Goal: Information Seeking & Learning: Learn about a topic

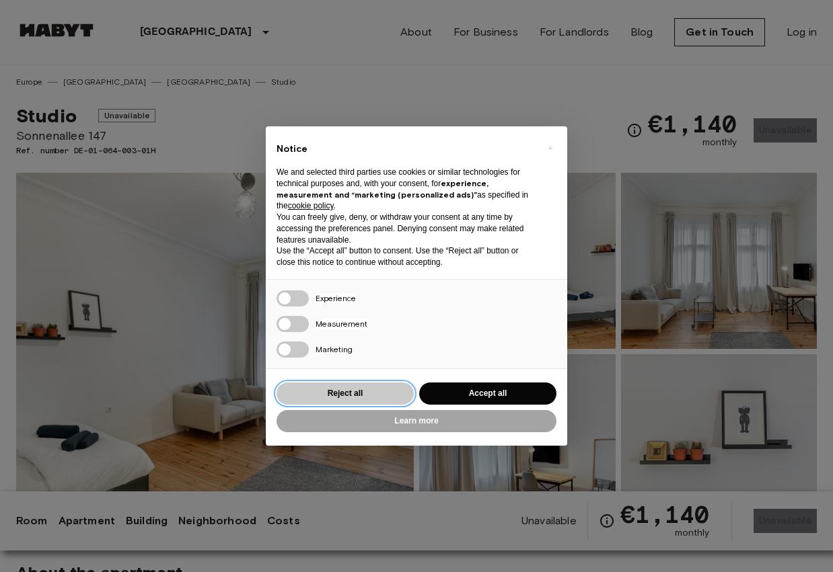
click at [356, 390] on button "Reject all" at bounding box center [344, 394] width 137 height 22
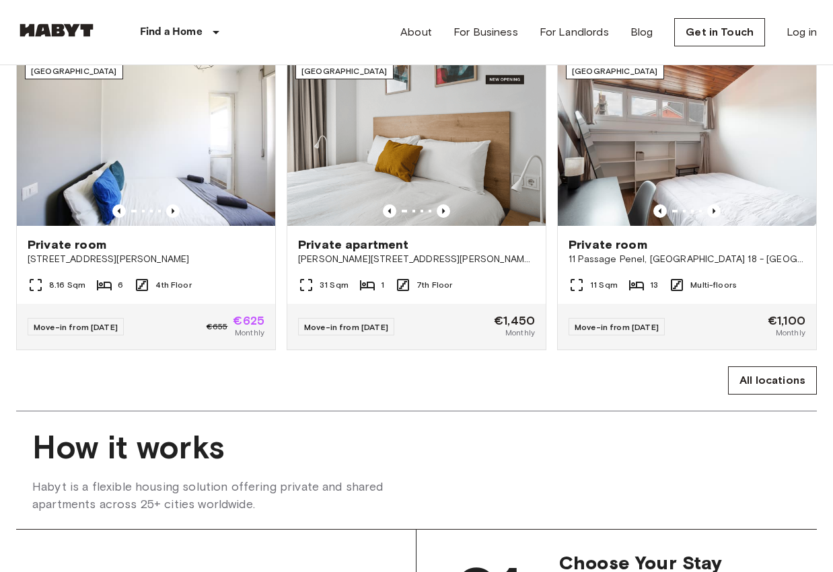
scroll to position [736, 0]
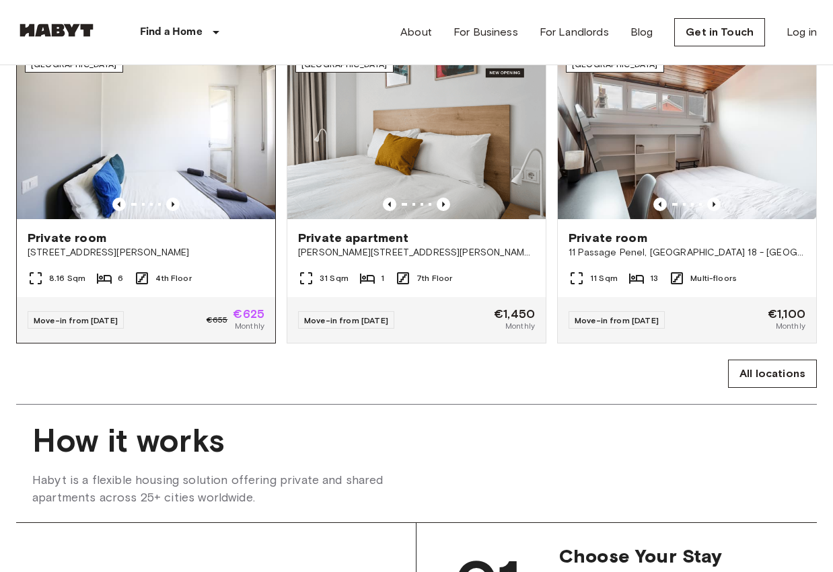
click at [219, 217] on img at bounding box center [146, 133] width 258 height 172
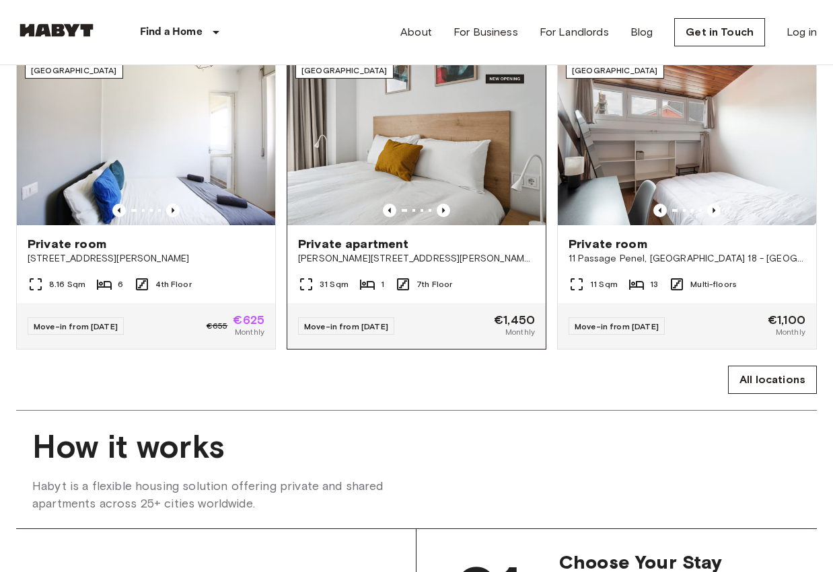
scroll to position [779, 0]
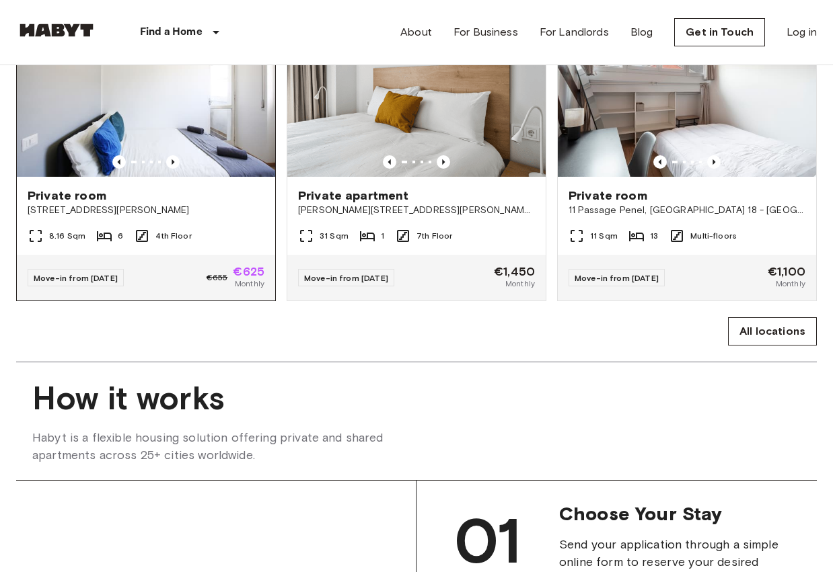
click at [215, 139] on img at bounding box center [146, 91] width 258 height 172
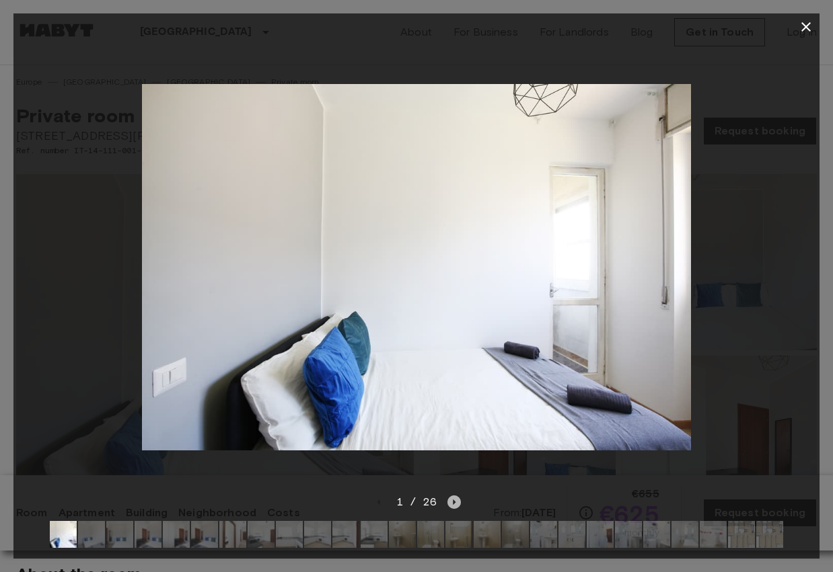
click at [454, 502] on icon "Next image" at bounding box center [454, 502] width 3 height 5
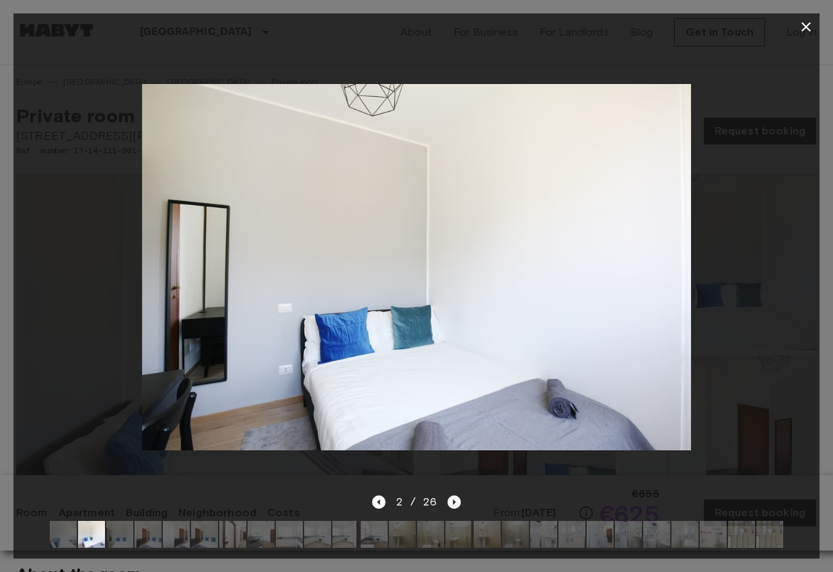
click at [455, 502] on icon "Next image" at bounding box center [453, 502] width 13 height 13
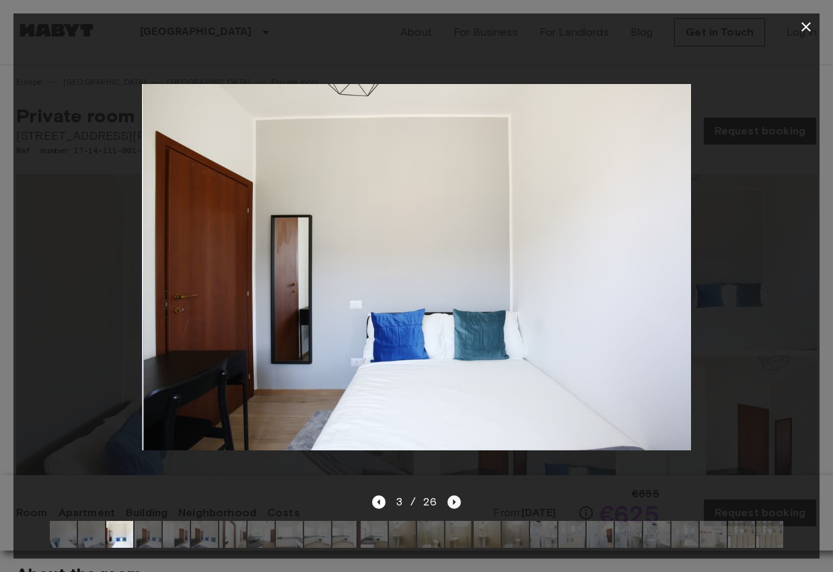
click at [455, 502] on icon "Next image" at bounding box center [453, 502] width 13 height 13
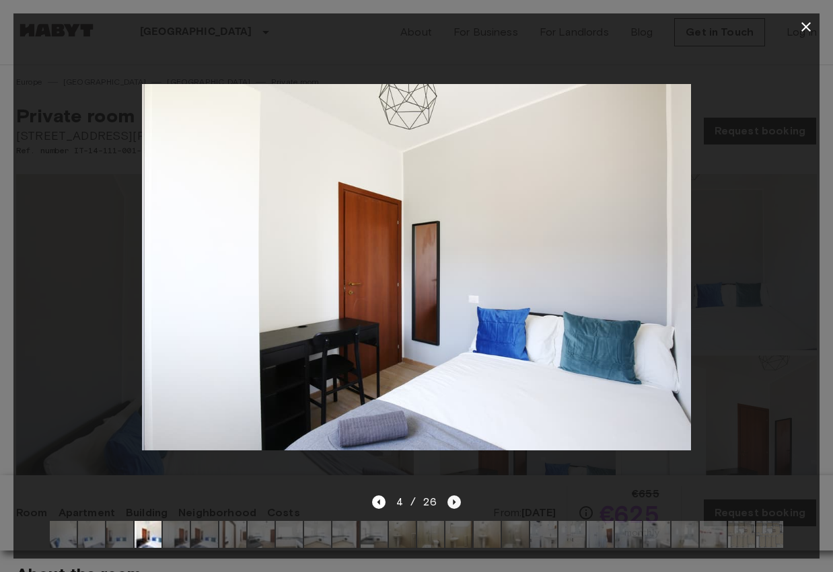
click at [455, 502] on icon "Next image" at bounding box center [453, 502] width 13 height 13
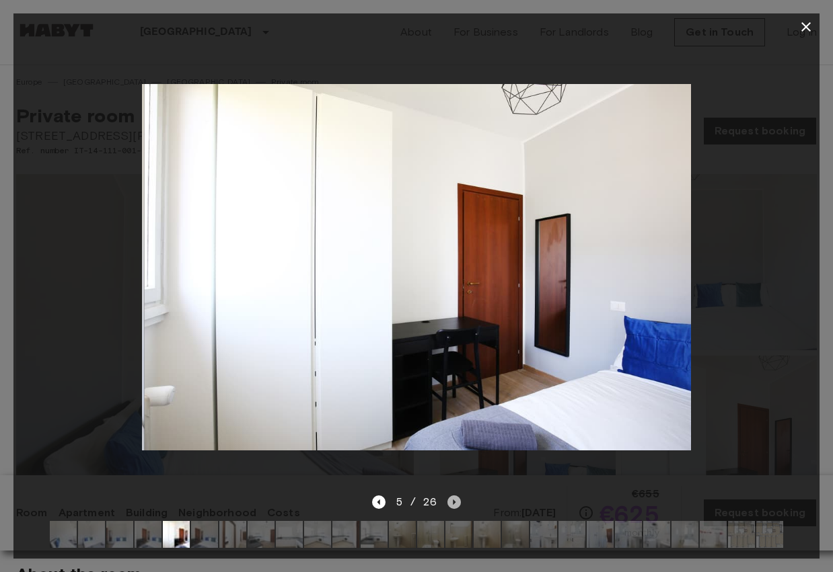
click at [455, 502] on icon "Next image" at bounding box center [453, 502] width 13 height 13
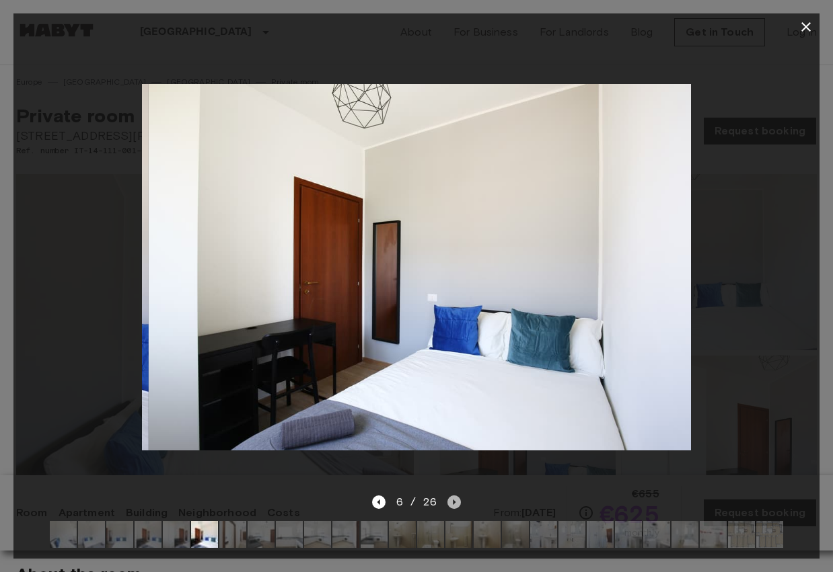
click at [455, 502] on icon "Next image" at bounding box center [453, 502] width 13 height 13
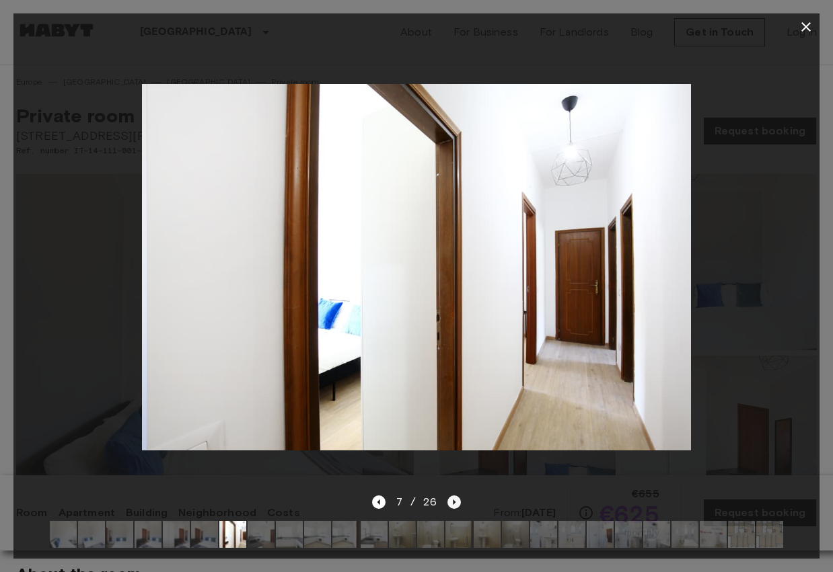
click at [455, 502] on icon "Next image" at bounding box center [453, 502] width 13 height 13
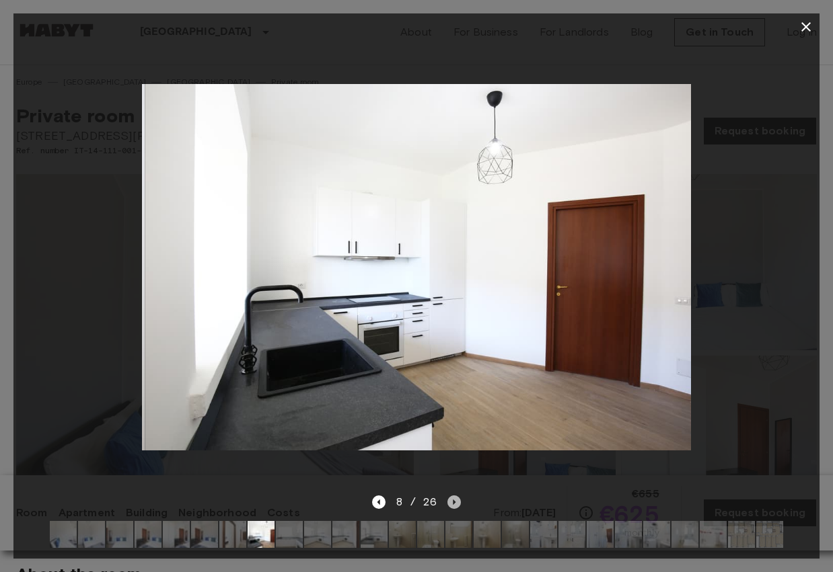
click at [455, 502] on icon "Next image" at bounding box center [453, 502] width 13 height 13
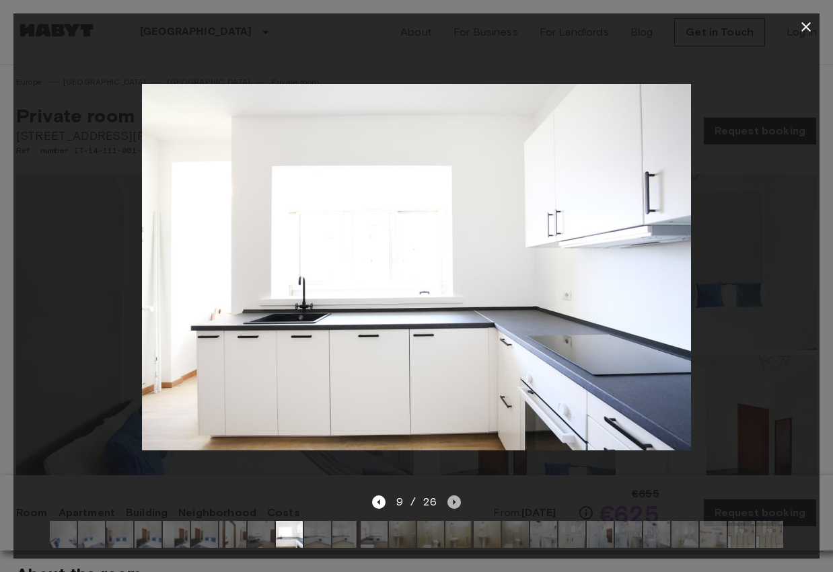
click at [455, 502] on icon "Next image" at bounding box center [453, 502] width 13 height 13
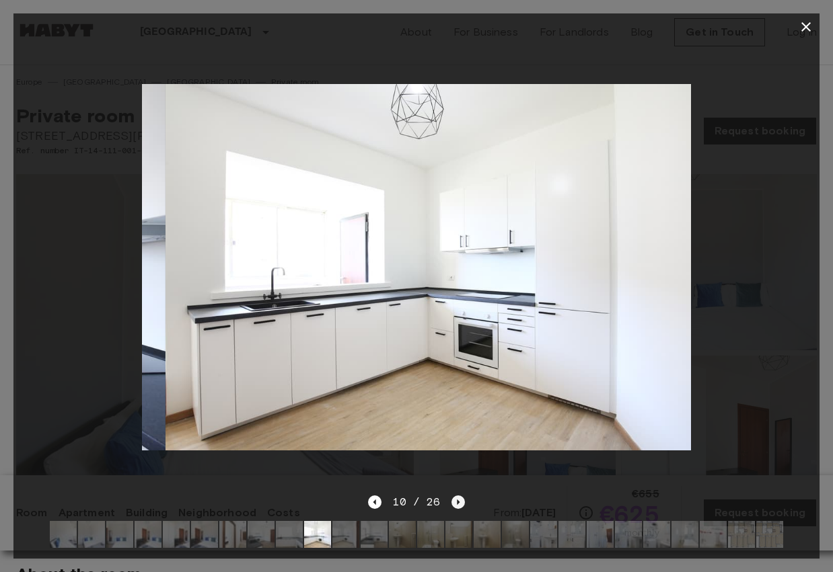
click at [457, 502] on icon "Next image" at bounding box center [458, 502] width 3 height 5
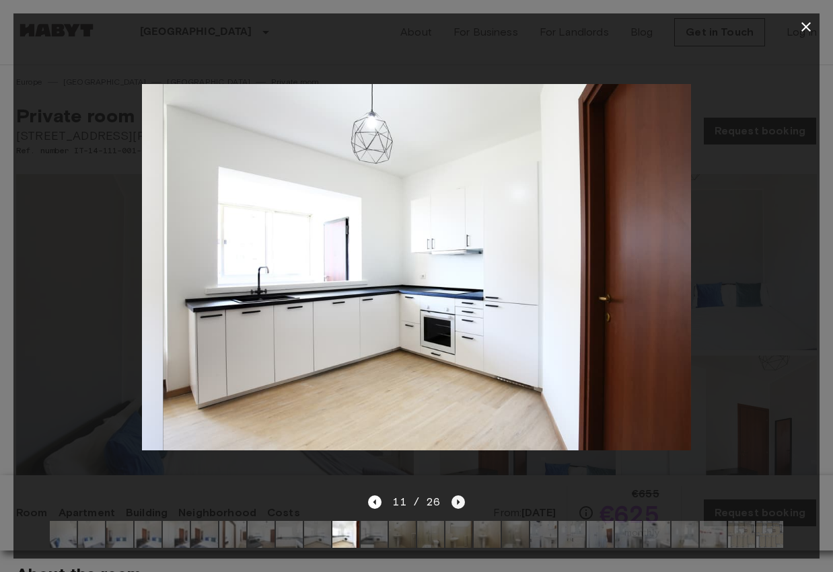
click at [457, 502] on icon "Next image" at bounding box center [458, 502] width 3 height 5
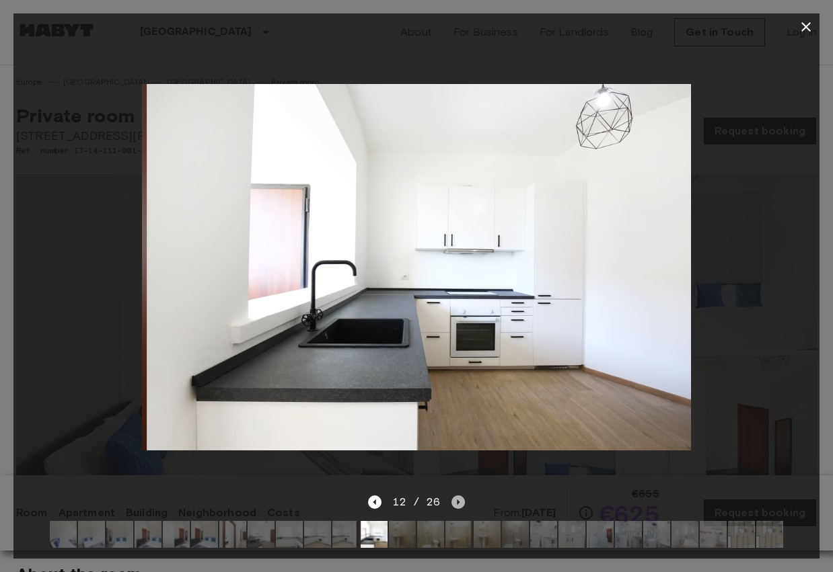
click at [457, 502] on icon "Next image" at bounding box center [458, 502] width 3 height 5
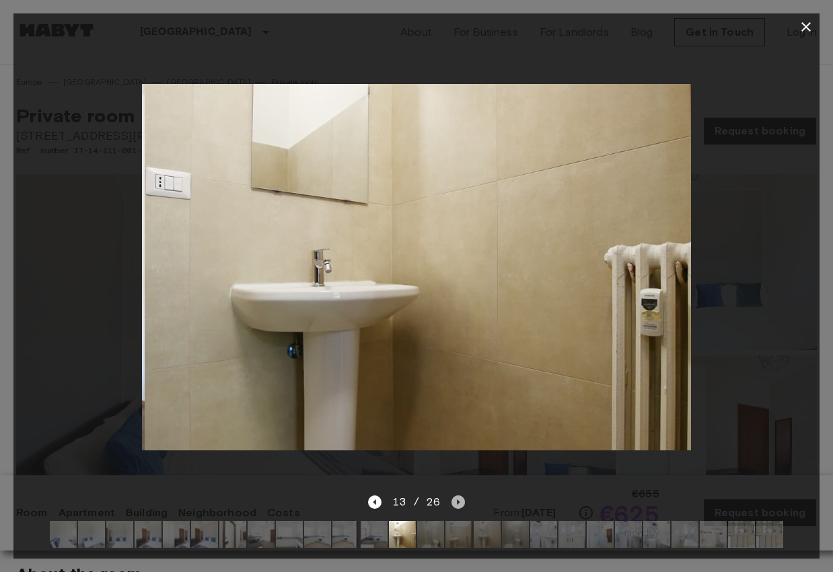
click at [457, 502] on icon "Next image" at bounding box center [458, 502] width 3 height 5
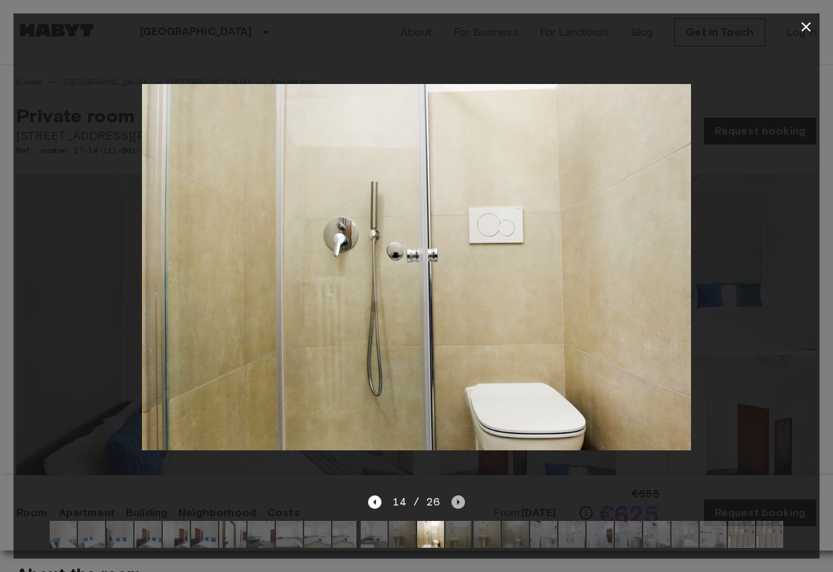
click at [457, 502] on icon "Next image" at bounding box center [458, 502] width 3 height 5
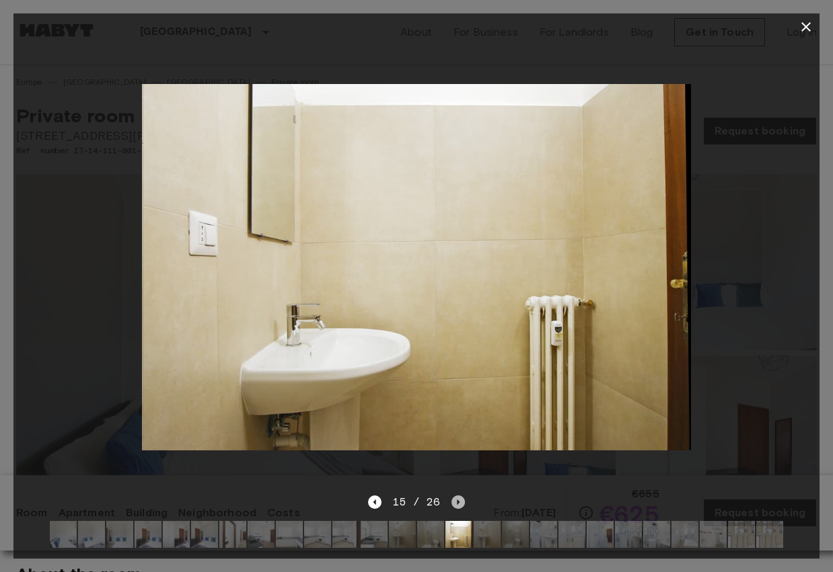
click at [457, 502] on icon "Next image" at bounding box center [458, 502] width 3 height 5
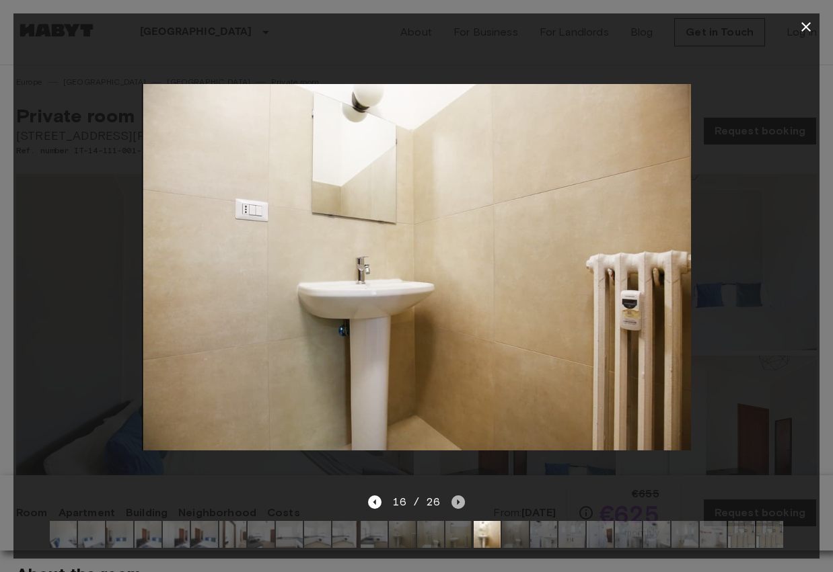
click at [457, 502] on icon "Next image" at bounding box center [458, 502] width 3 height 5
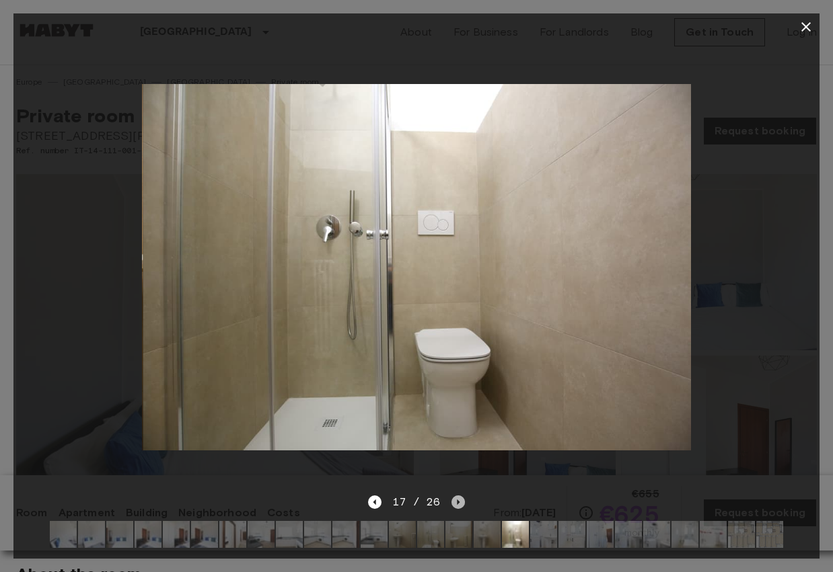
click at [457, 502] on icon "Next image" at bounding box center [458, 502] width 3 height 5
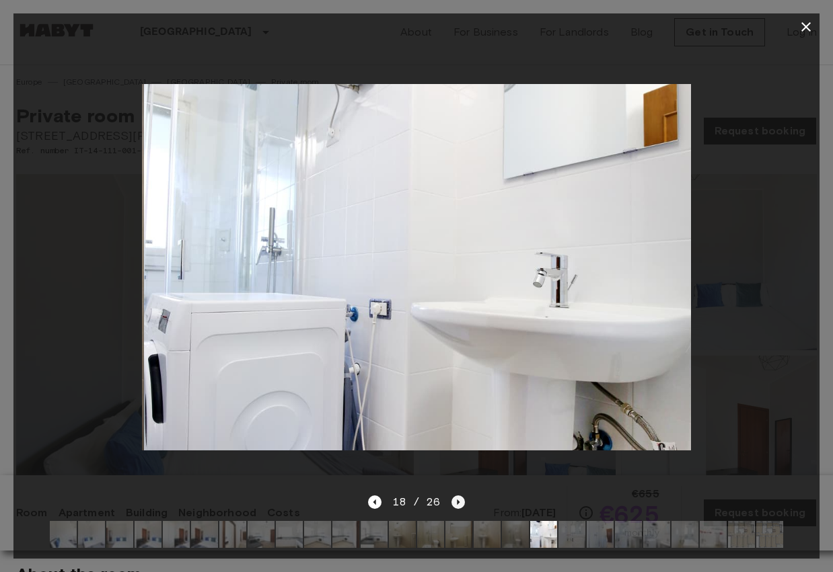
click at [457, 502] on icon "Next image" at bounding box center [458, 502] width 3 height 5
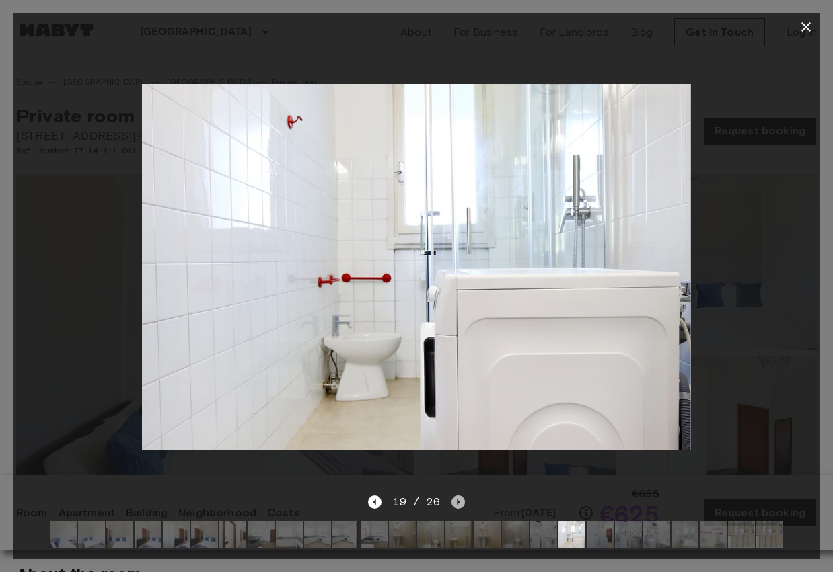
click at [457, 502] on icon "Next image" at bounding box center [458, 502] width 3 height 5
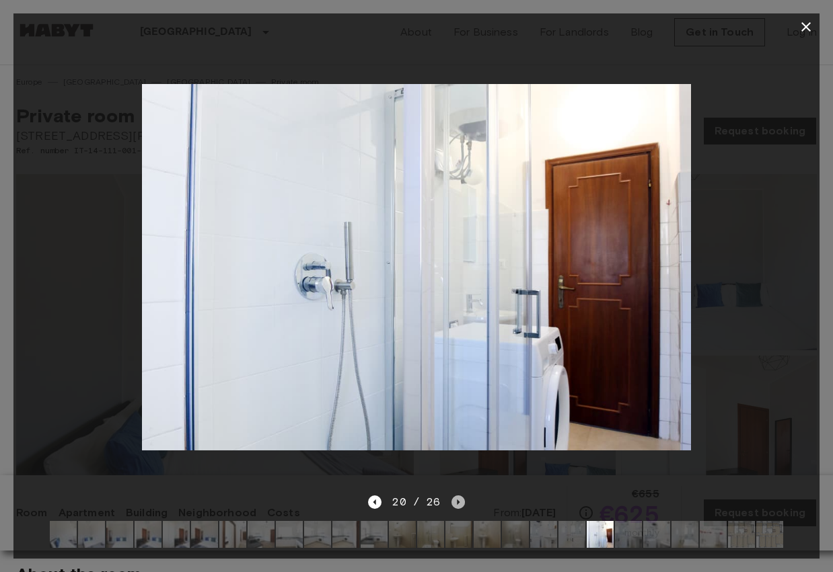
click at [457, 502] on icon "Next image" at bounding box center [458, 502] width 3 height 5
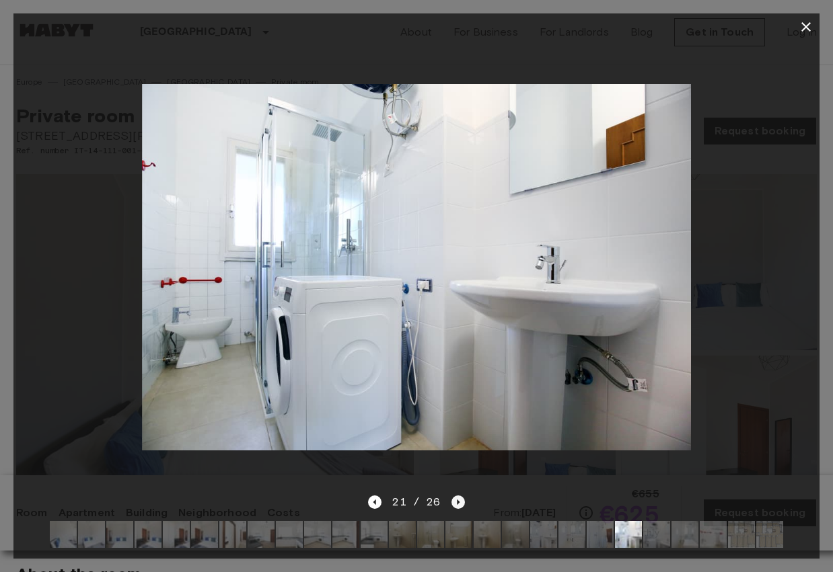
click at [457, 502] on icon "Next image" at bounding box center [458, 502] width 3 height 5
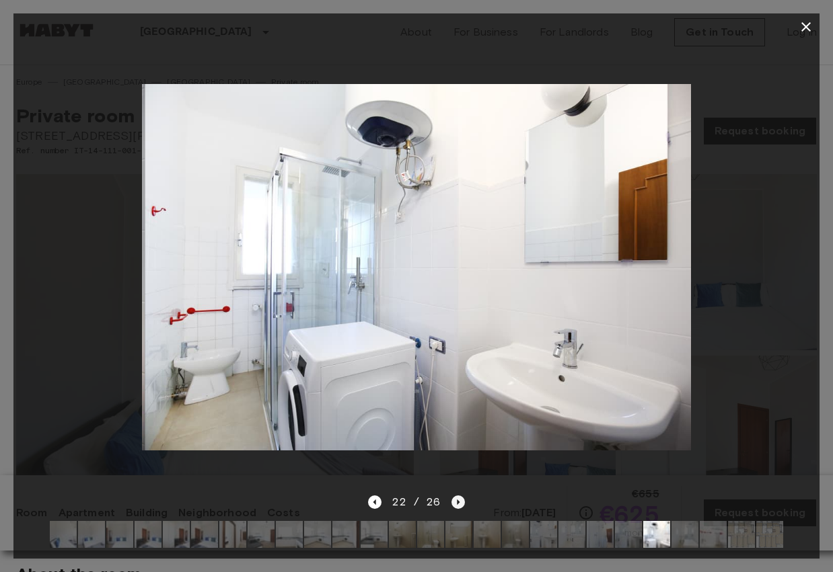
click at [457, 502] on icon "Next image" at bounding box center [458, 502] width 3 height 5
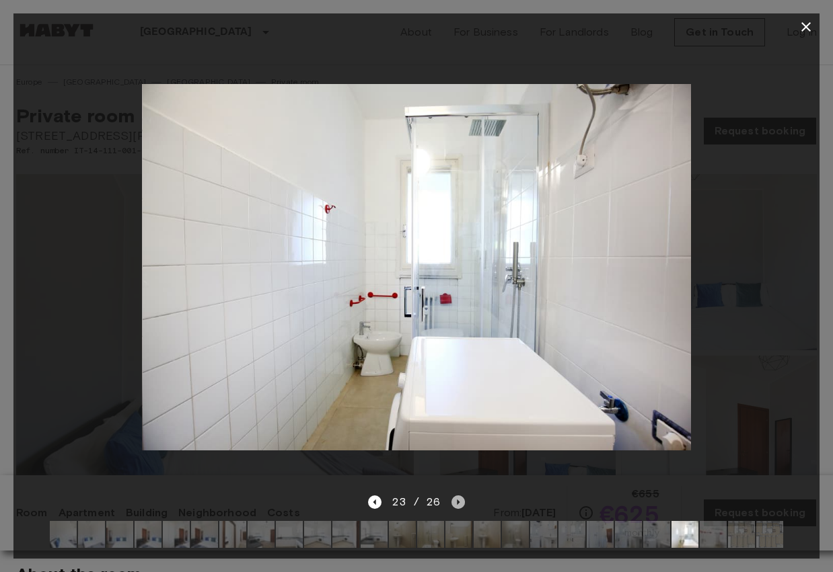
click at [457, 502] on icon "Next image" at bounding box center [458, 502] width 3 height 5
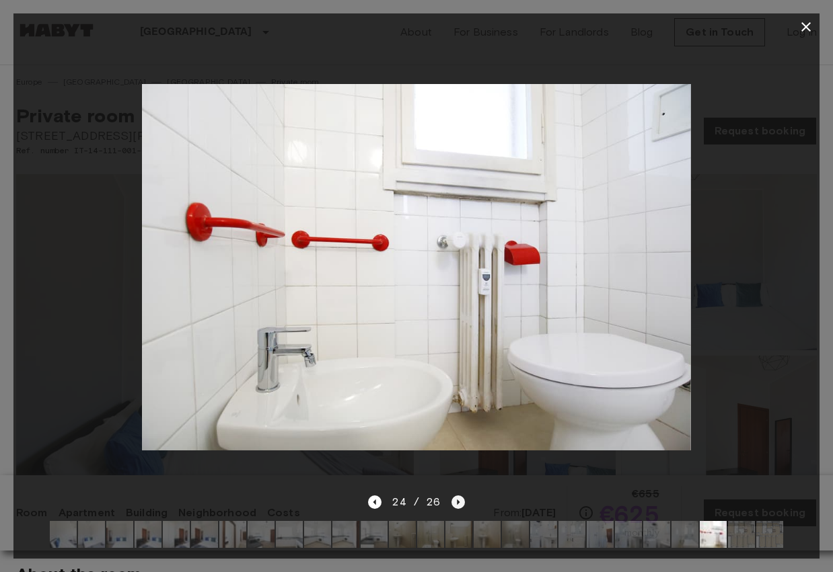
click at [457, 502] on icon "Next image" at bounding box center [458, 502] width 3 height 5
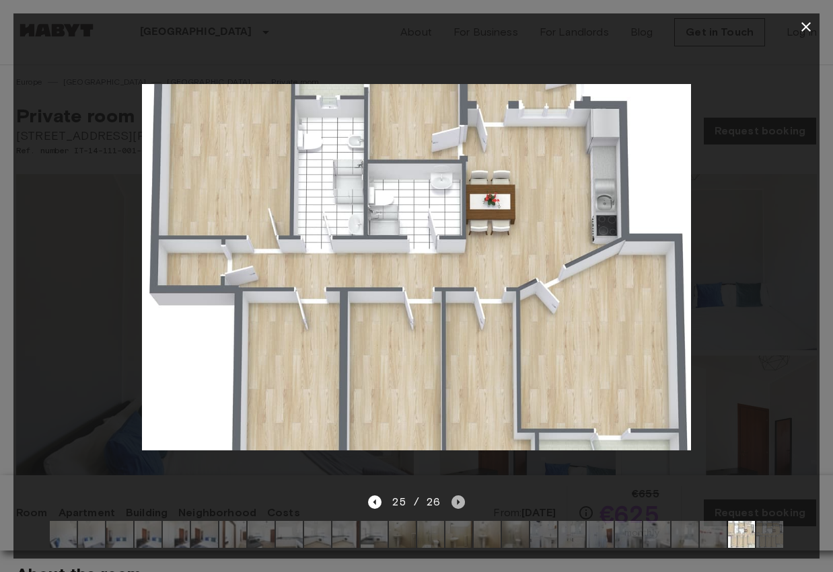
click at [457, 502] on icon "Next image" at bounding box center [458, 502] width 3 height 5
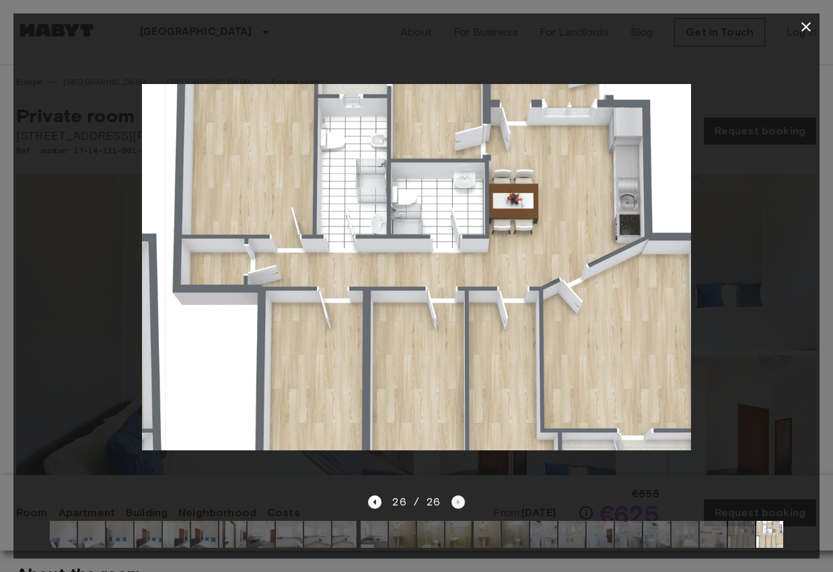
click at [457, 502] on div "26 / 26" at bounding box center [416, 502] width 96 height 16
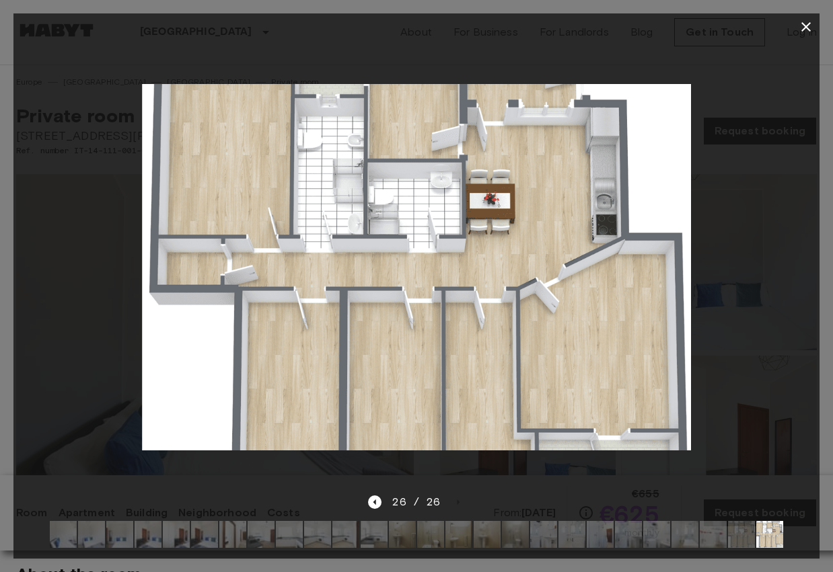
click at [800, 28] on icon "button" at bounding box center [806, 27] width 16 height 16
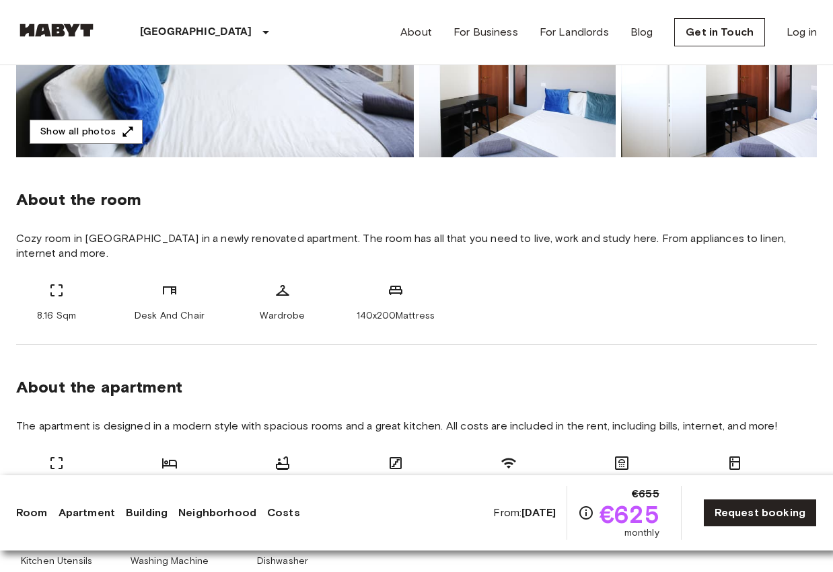
scroll to position [94, 0]
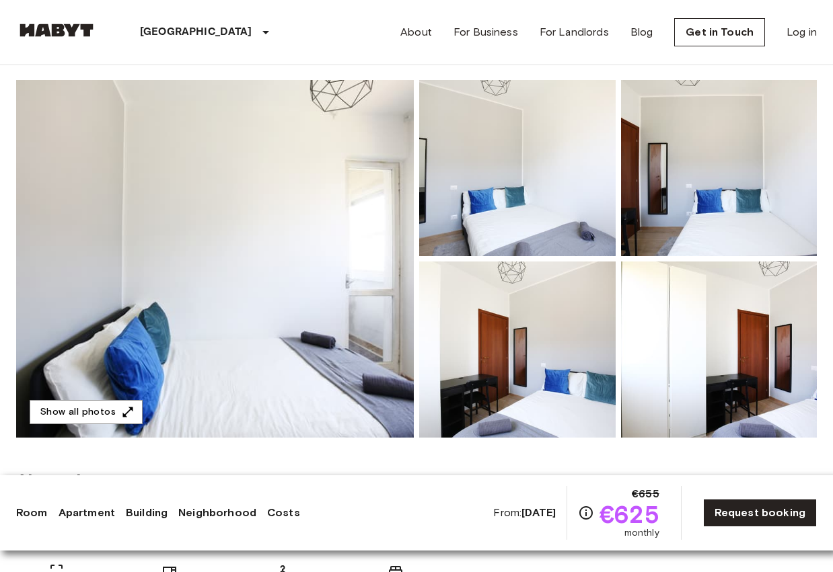
click at [691, 286] on img at bounding box center [719, 350] width 196 height 176
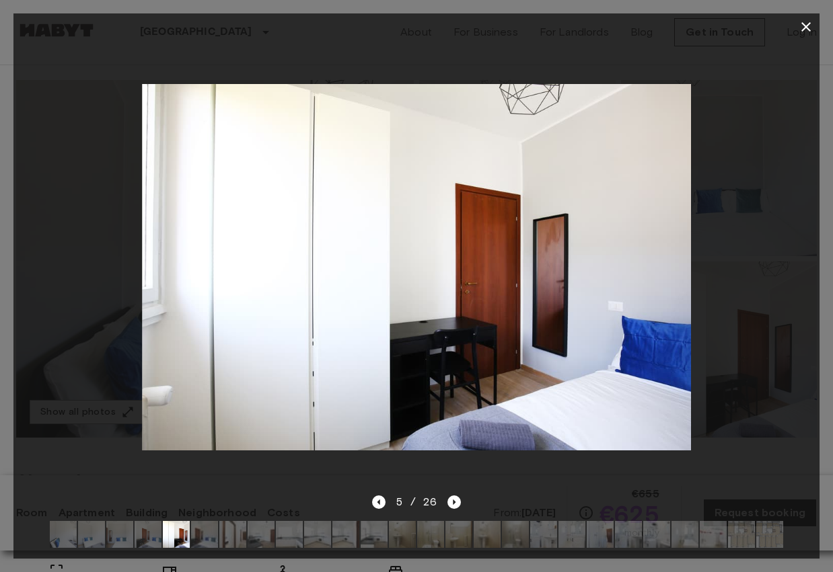
click at [806, 26] on icon "button" at bounding box center [805, 26] width 9 height 9
